Goal: Navigation & Orientation: Find specific page/section

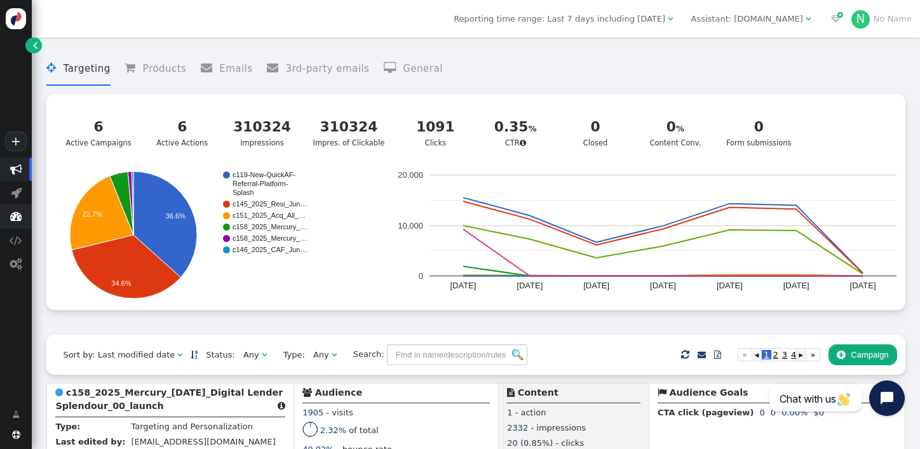
click at [15, 227] on span "" at bounding box center [16, 217] width 32 height 24
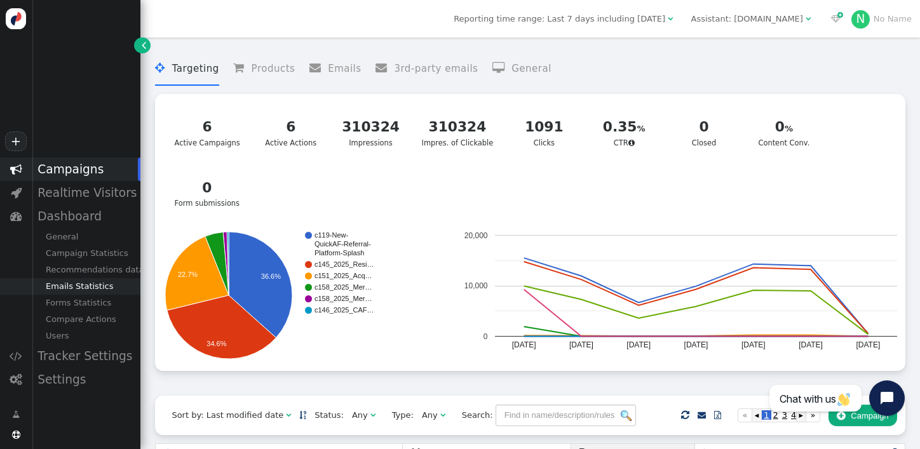
click at [87, 280] on div "Emails Statistics" at bounding box center [86, 286] width 109 height 17
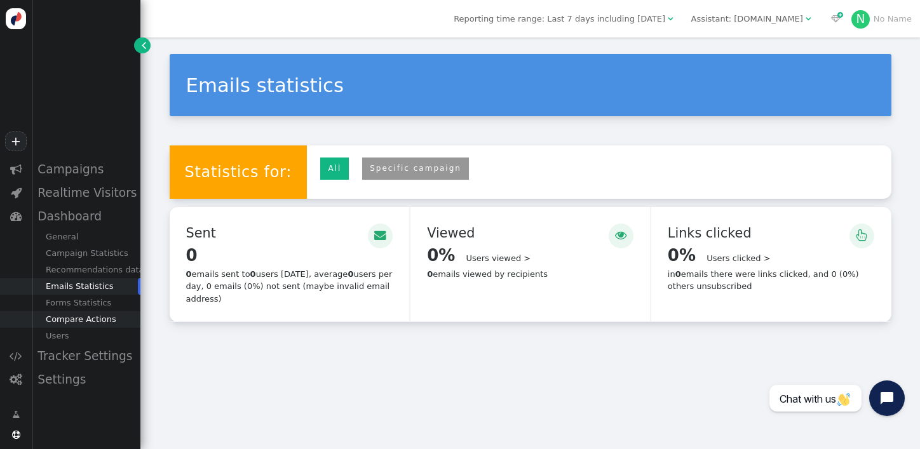
click at [76, 314] on div "Compare Actions" at bounding box center [86, 319] width 109 height 17
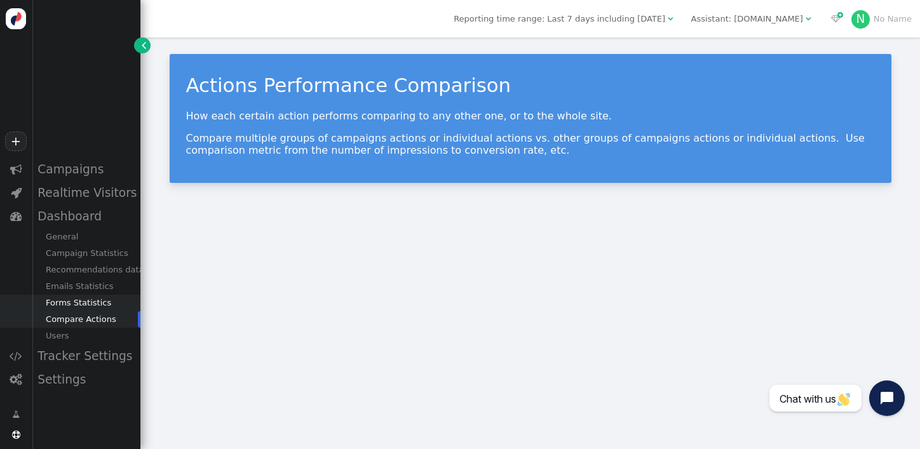
click at [78, 304] on div "Forms Statistics" at bounding box center [86, 303] width 109 height 17
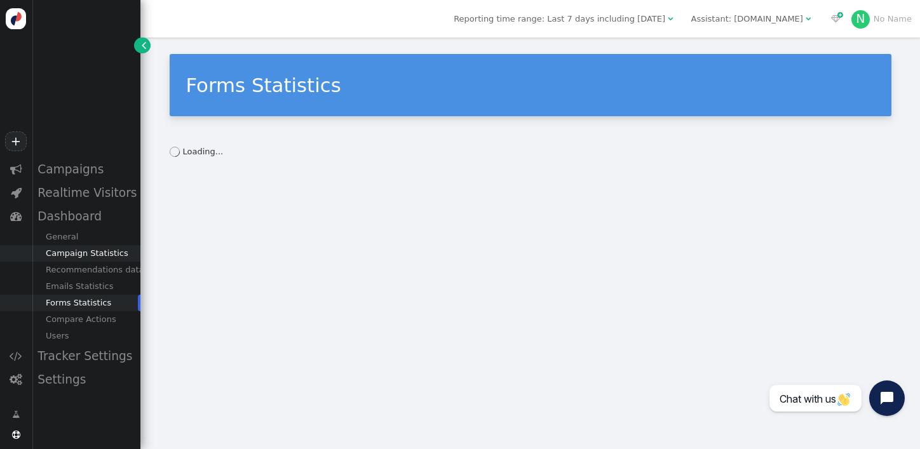
click at [88, 254] on div "Campaign Statistics" at bounding box center [86, 253] width 109 height 17
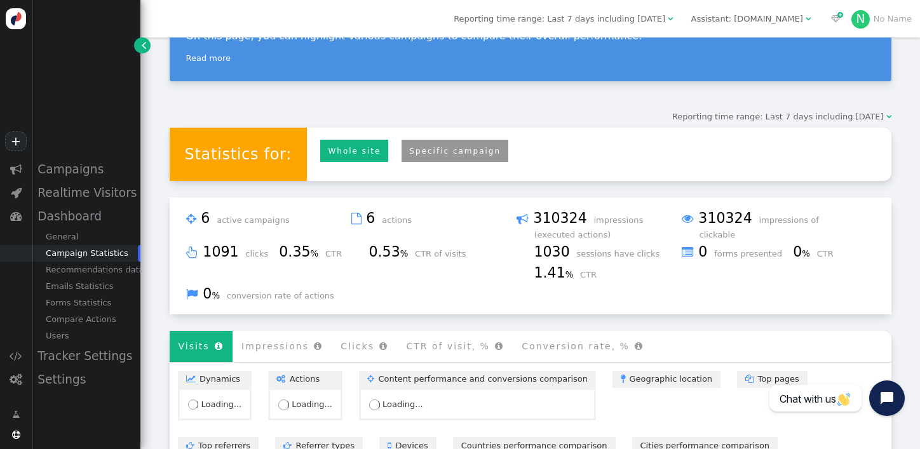
scroll to position [179, 0]
